Goal: Navigation & Orientation: Find specific page/section

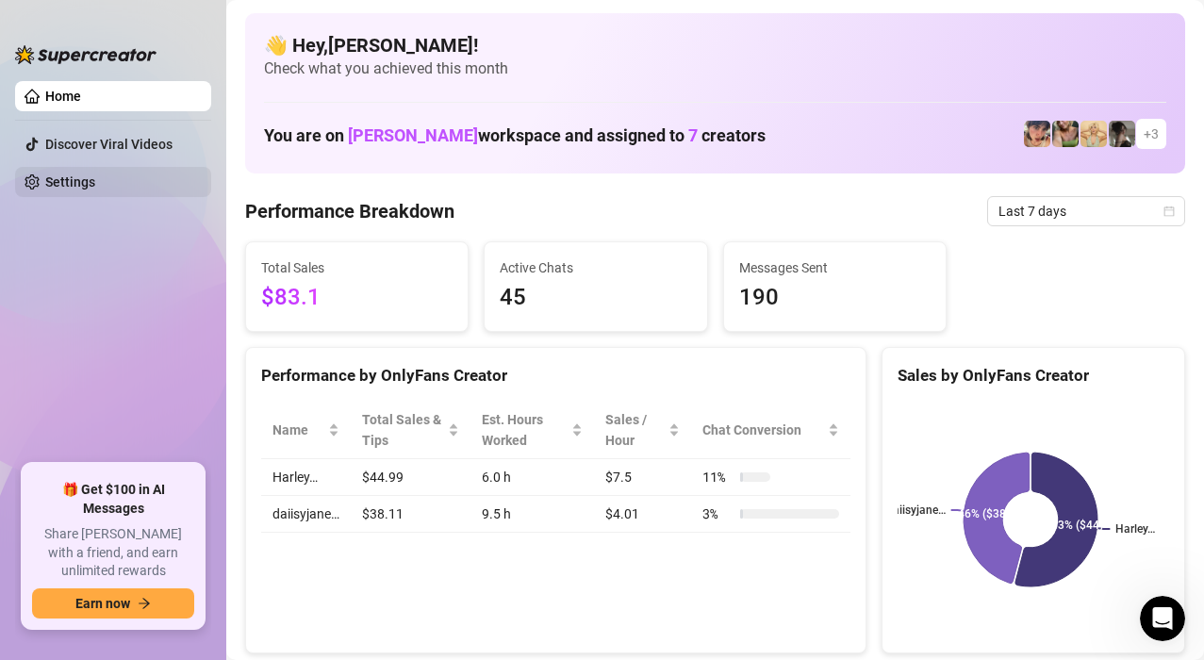
click at [73, 184] on link "Settings" at bounding box center [70, 181] width 50 height 15
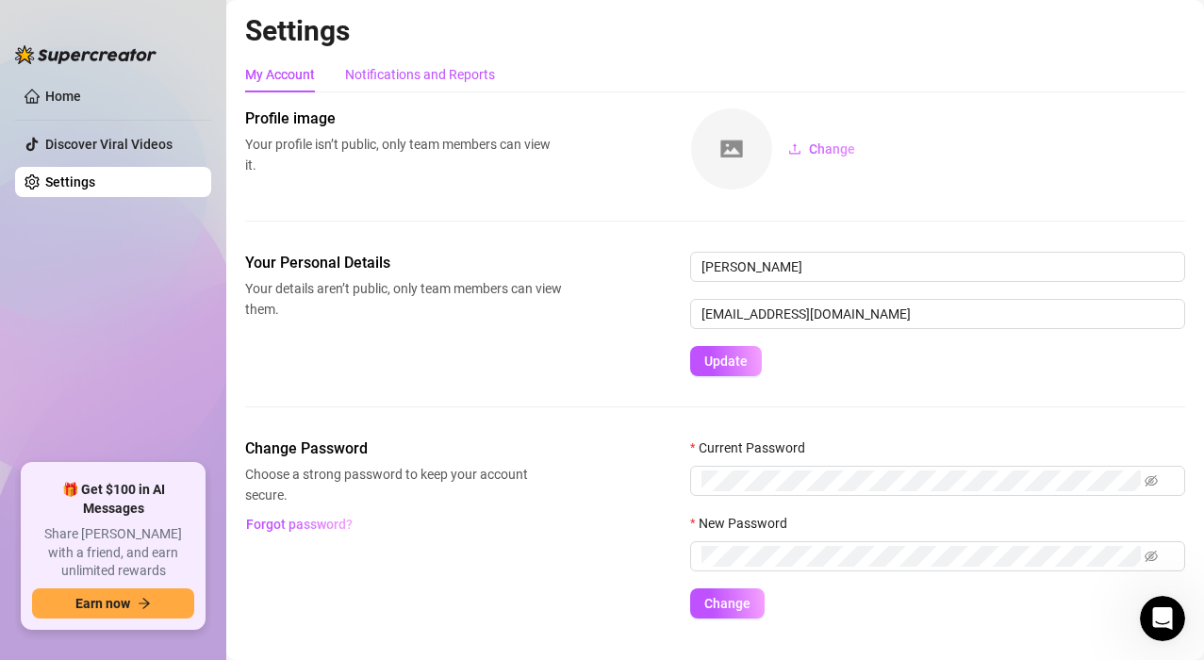
click at [396, 80] on div "Notifications and Reports" at bounding box center [420, 74] width 150 height 21
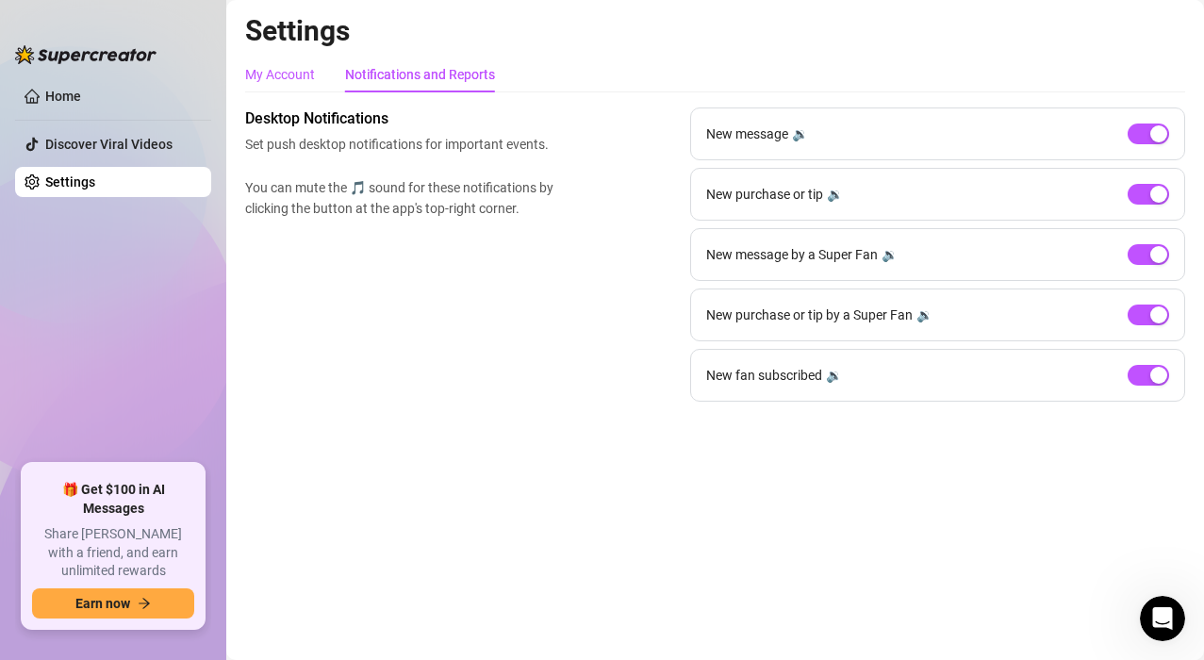
click at [274, 82] on div "My Account" at bounding box center [280, 74] width 70 height 21
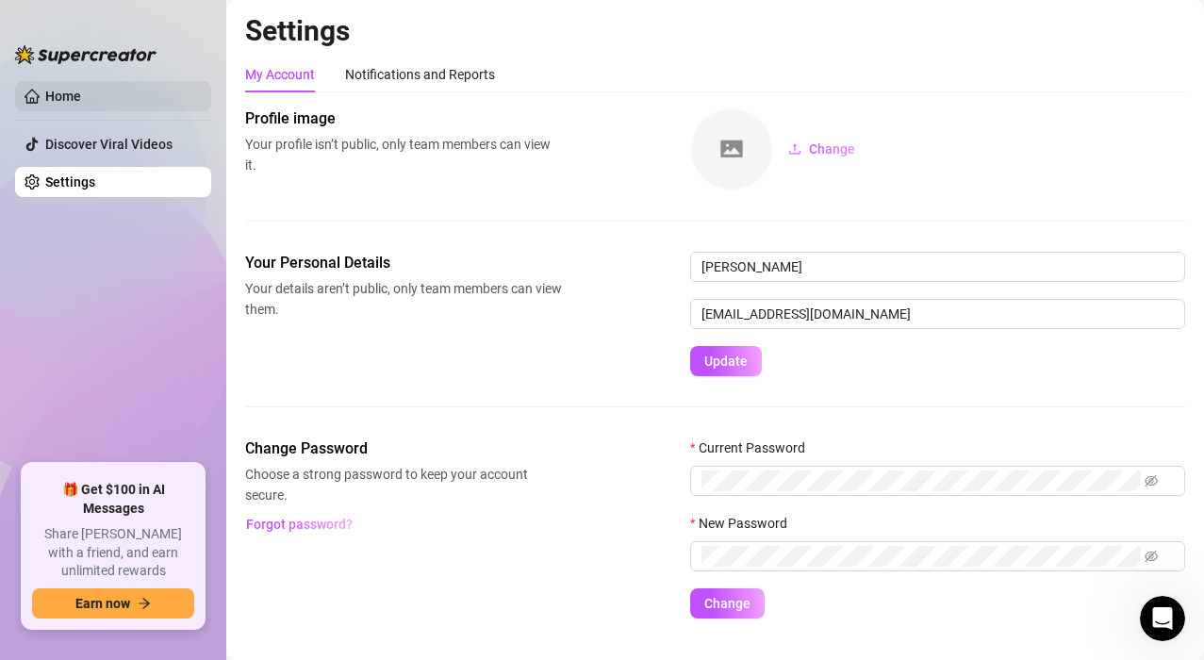
click at [81, 104] on link "Home" at bounding box center [63, 96] width 36 height 15
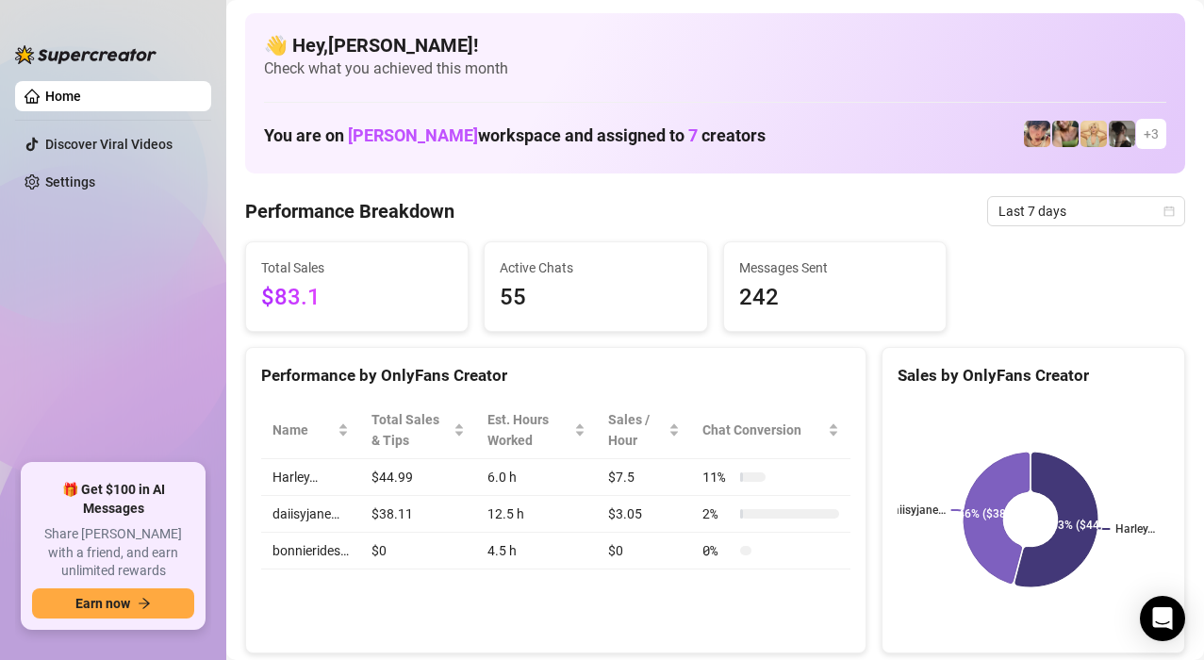
click at [783, 171] on div "👋 Hey, [PERSON_NAME] ! Check what you achieved this month You are on [PERSON_NA…" at bounding box center [715, 93] width 940 height 160
